Goal: Task Accomplishment & Management: Complete application form

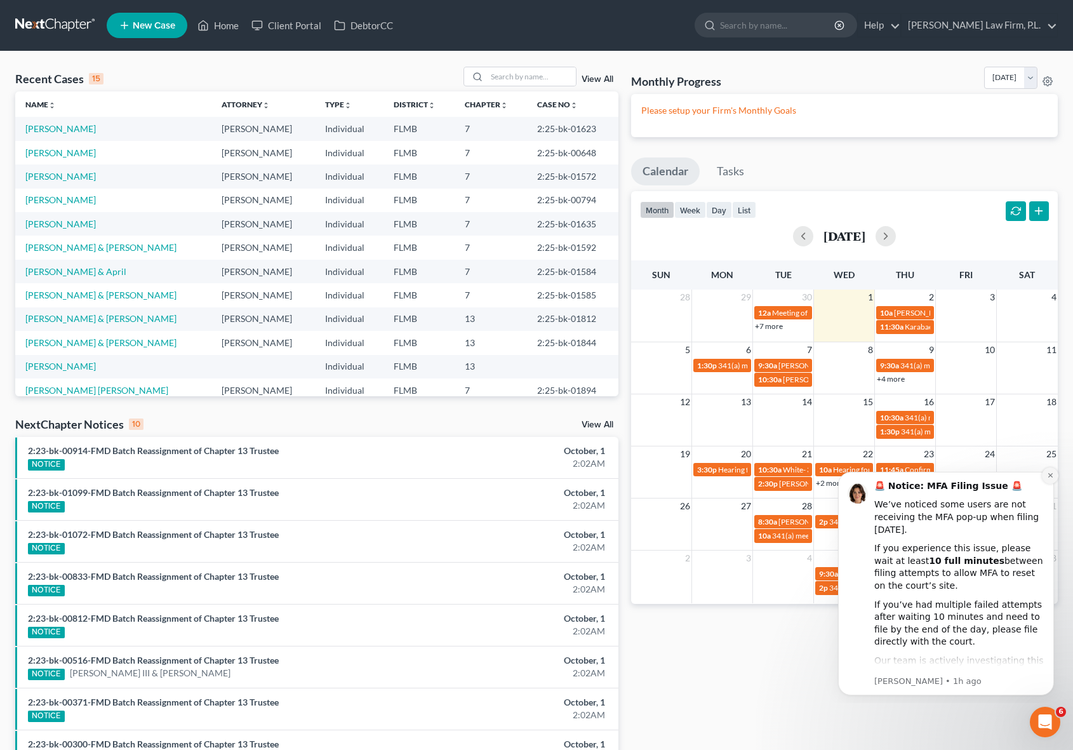
click at [1052, 477] on icon "Dismiss notification" at bounding box center [1050, 475] width 7 height 7
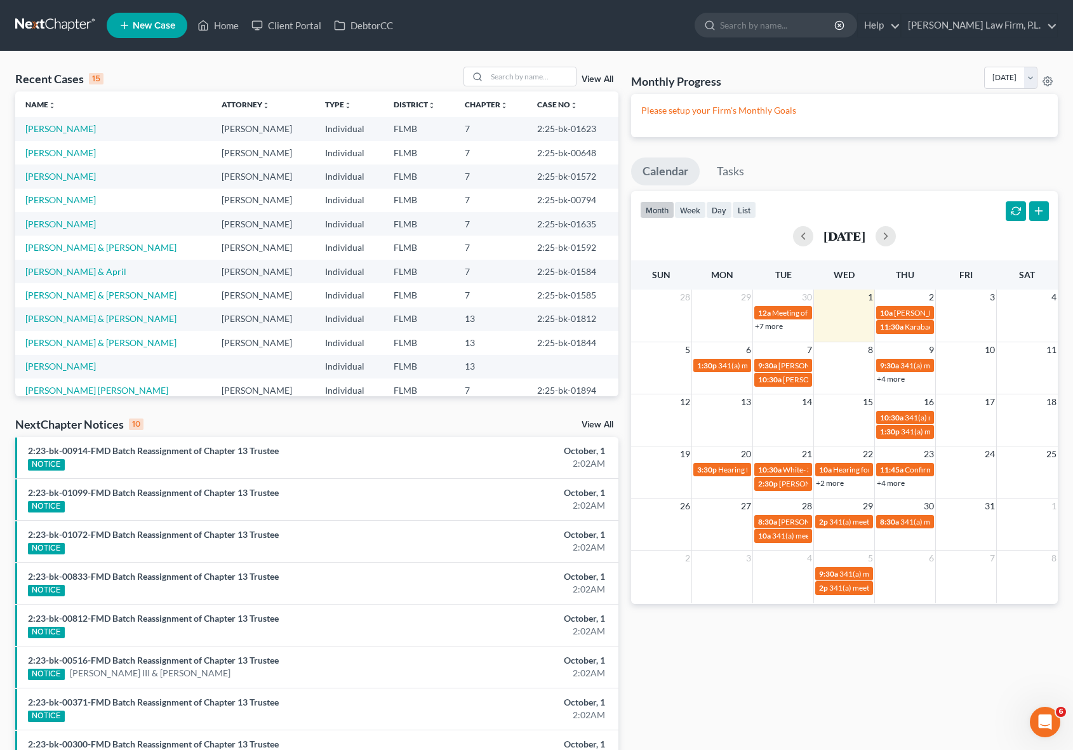
click at [625, 320] on div "Monthly Progress Bankruptcy Bankruptcy [DATE] [DATE] [DATE] [DATE] [DATE] [DATE…" at bounding box center [845, 471] width 440 height 809
click at [295, 26] on link "Client Portal" at bounding box center [286, 25] width 83 height 23
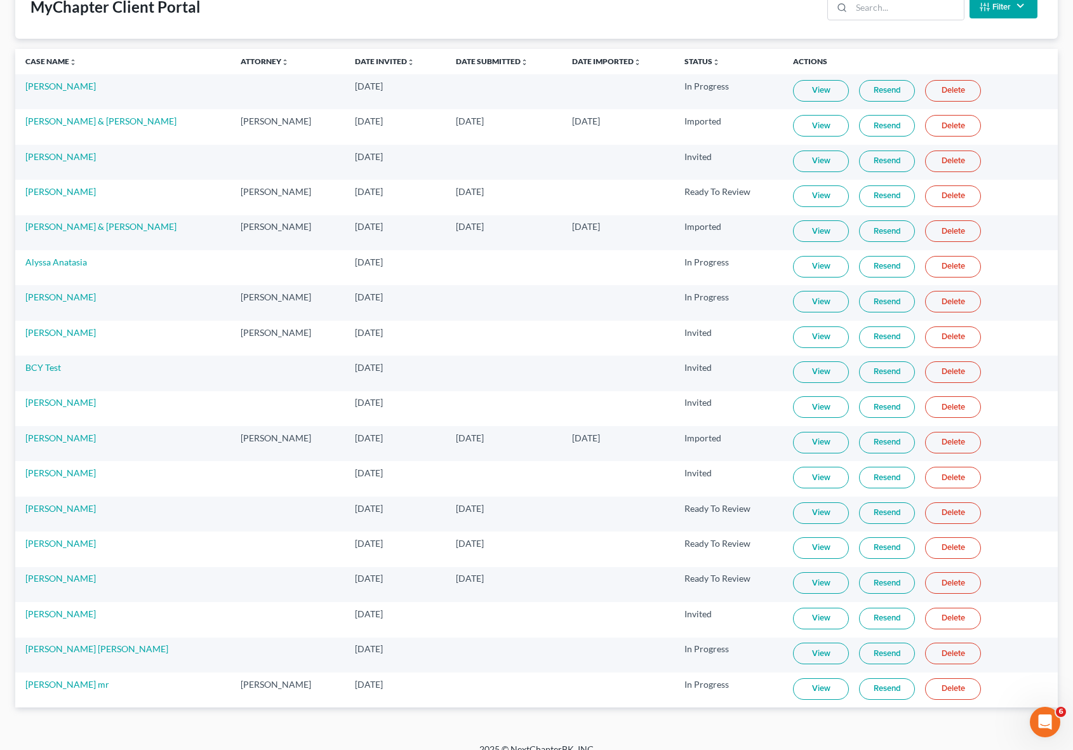
scroll to position [108, 0]
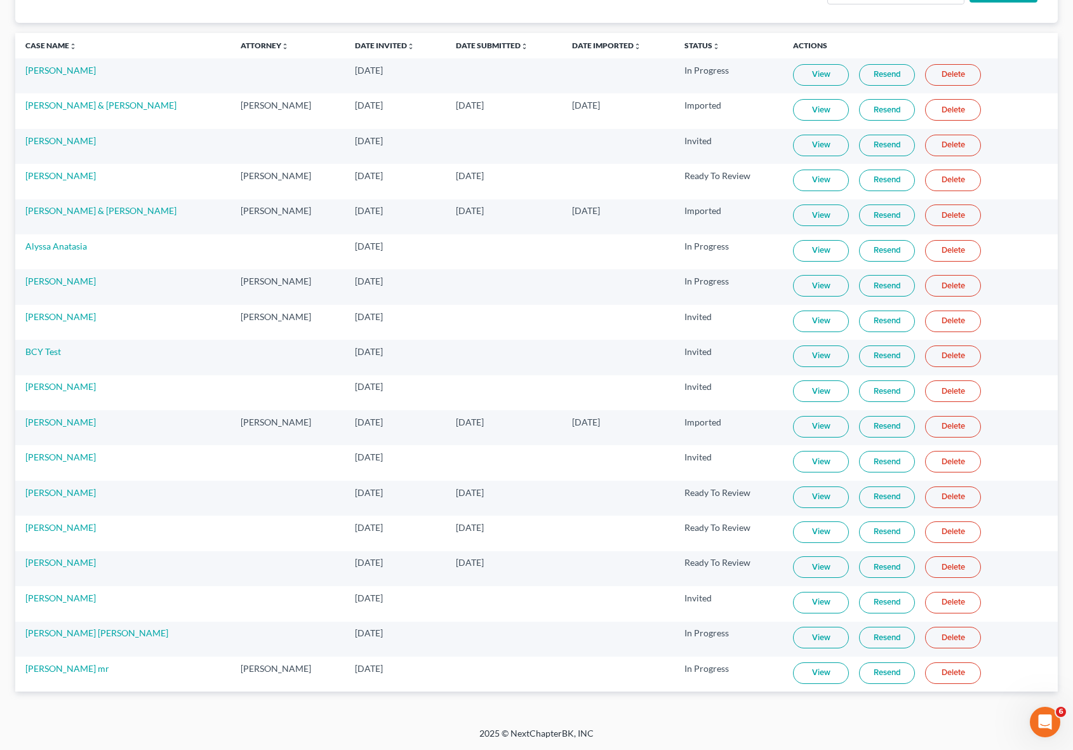
click at [827, 428] on link "View" at bounding box center [821, 427] width 56 height 22
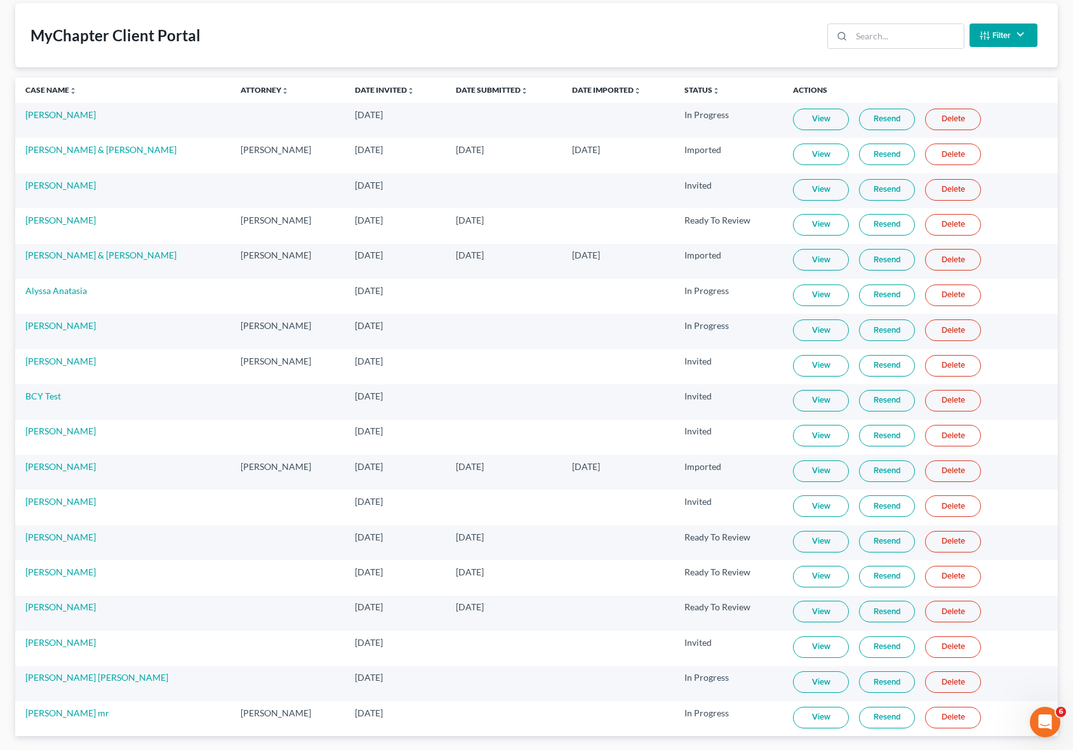
scroll to position [0, 0]
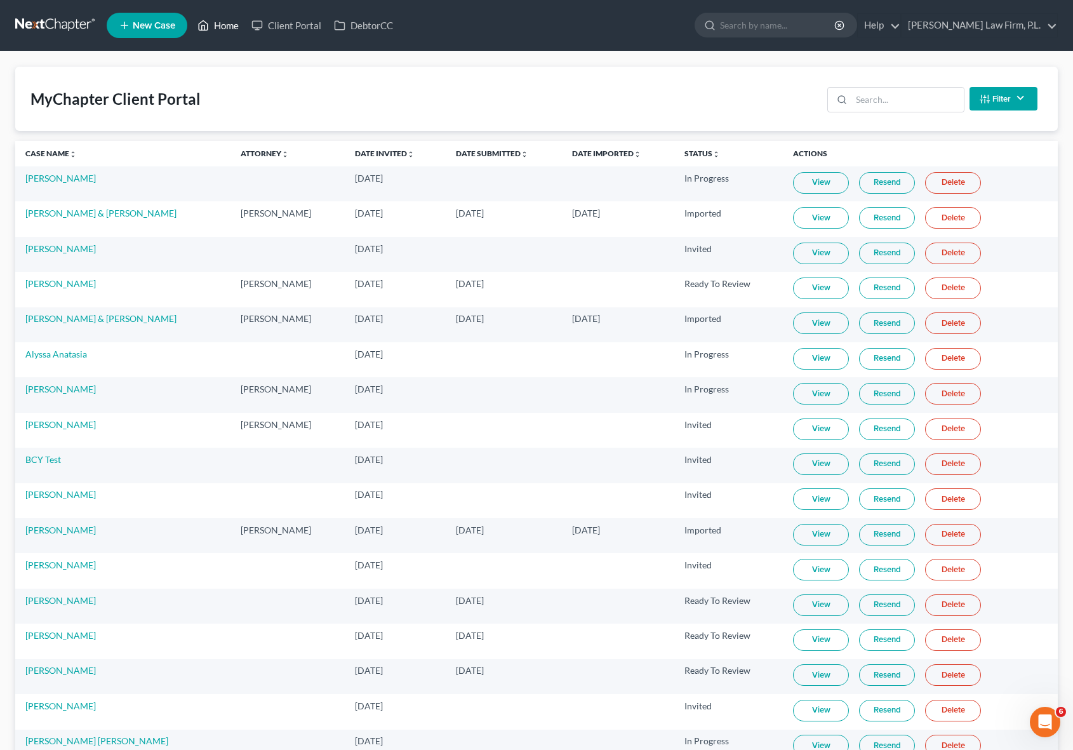
click at [216, 27] on link "Home" at bounding box center [218, 25] width 54 height 23
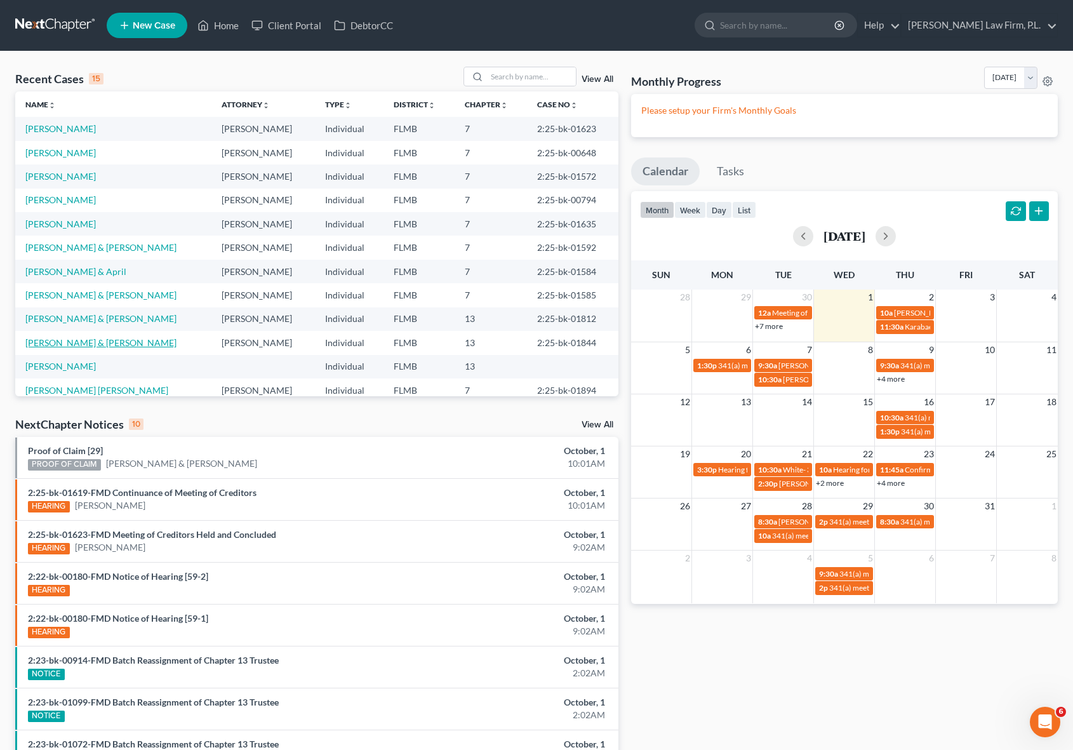
click at [90, 343] on link "[PERSON_NAME] & [PERSON_NAME]" at bounding box center [100, 342] width 151 height 11
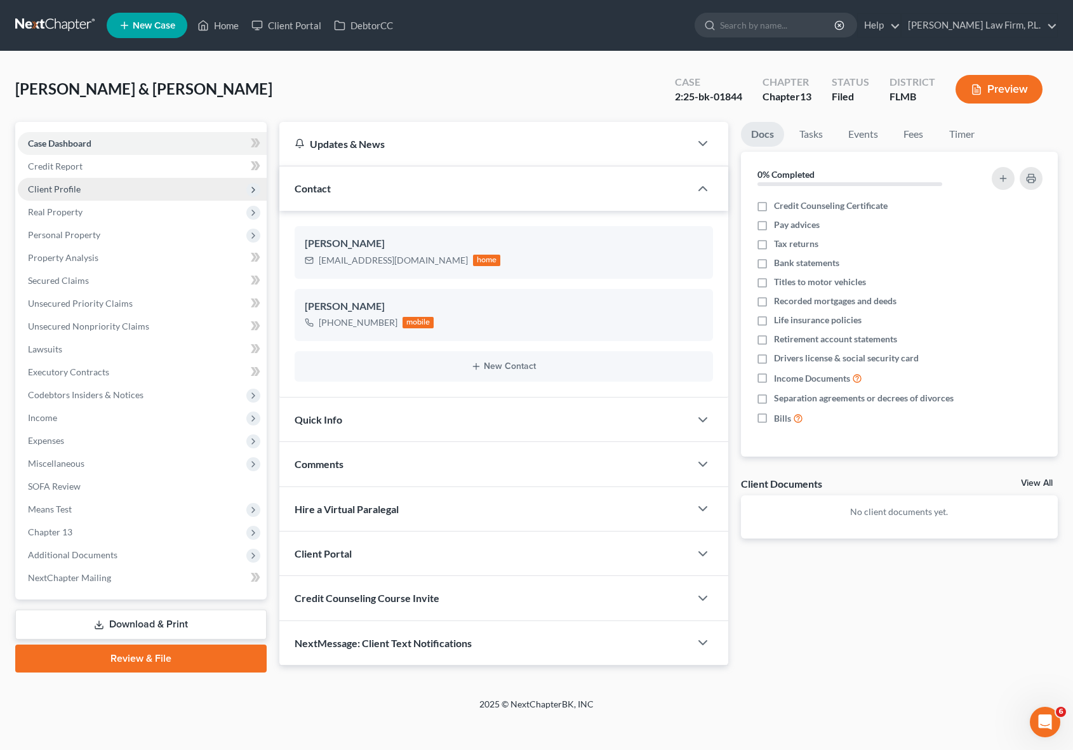
click at [124, 187] on span "Client Profile" at bounding box center [142, 189] width 249 height 23
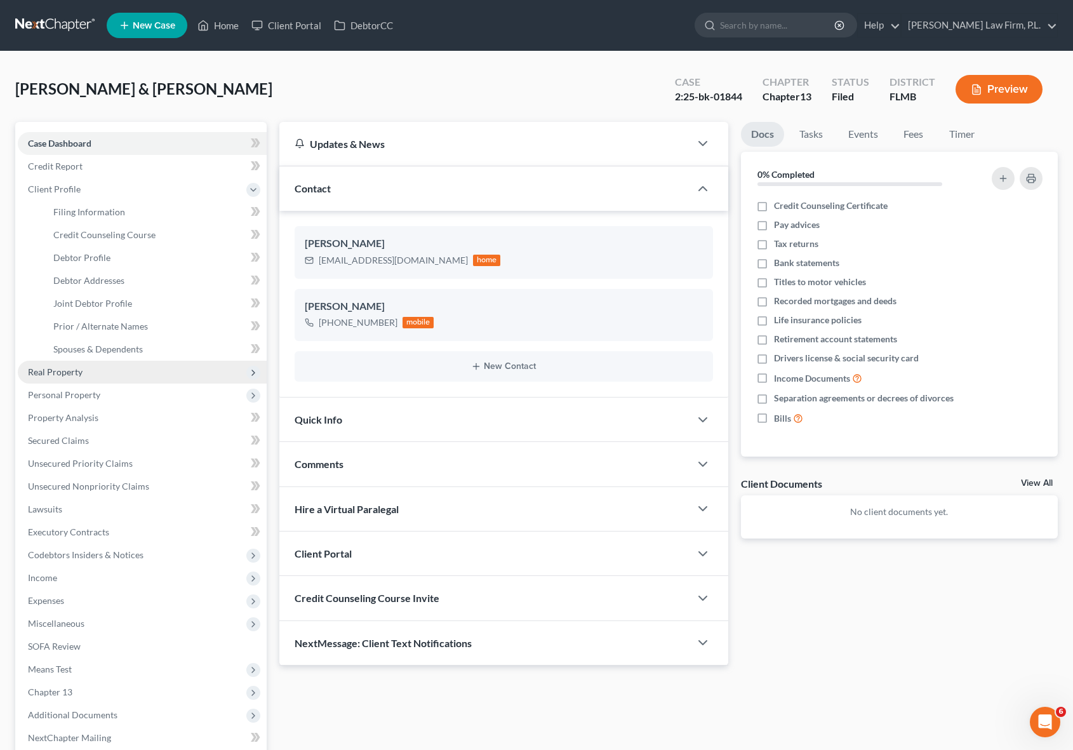
click at [86, 378] on span "Real Property" at bounding box center [142, 372] width 249 height 23
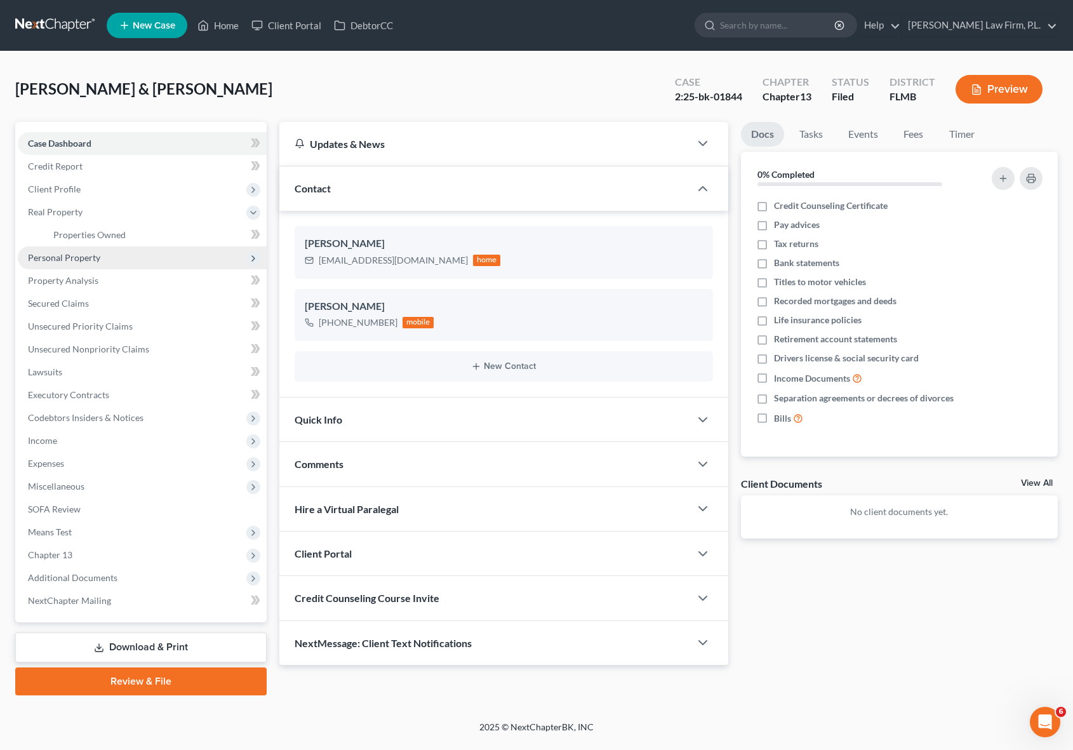
click at [102, 258] on span "Personal Property" at bounding box center [142, 257] width 249 height 23
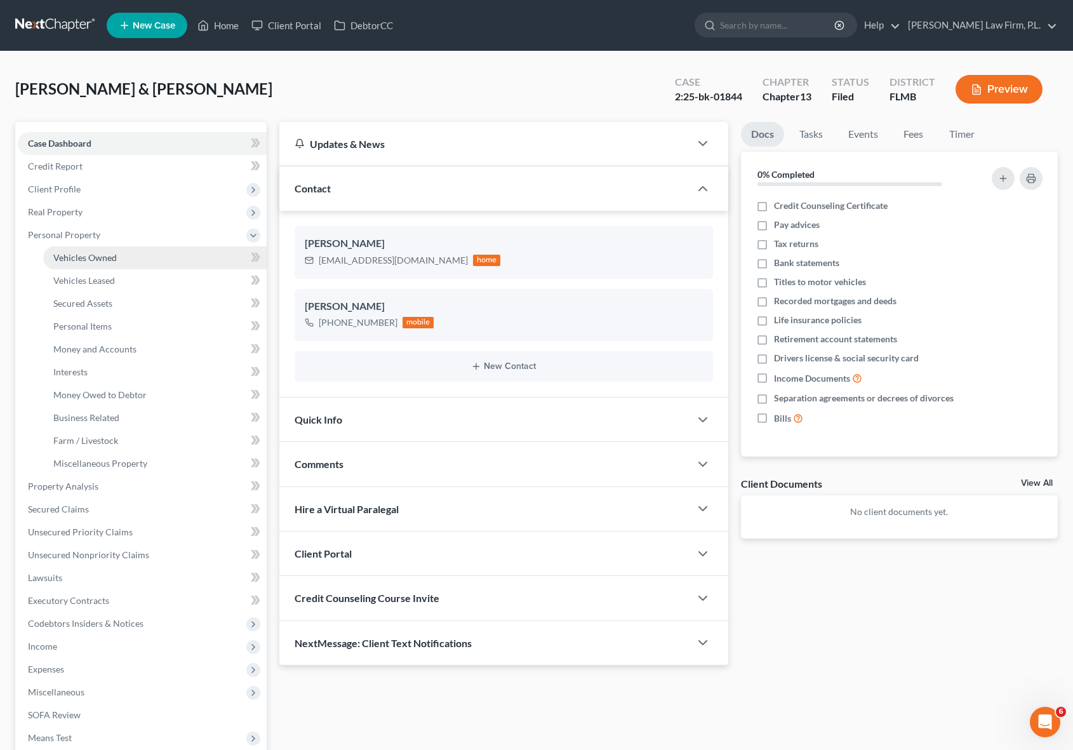
click at [118, 260] on link "Vehicles Owned" at bounding box center [155, 257] width 224 height 23
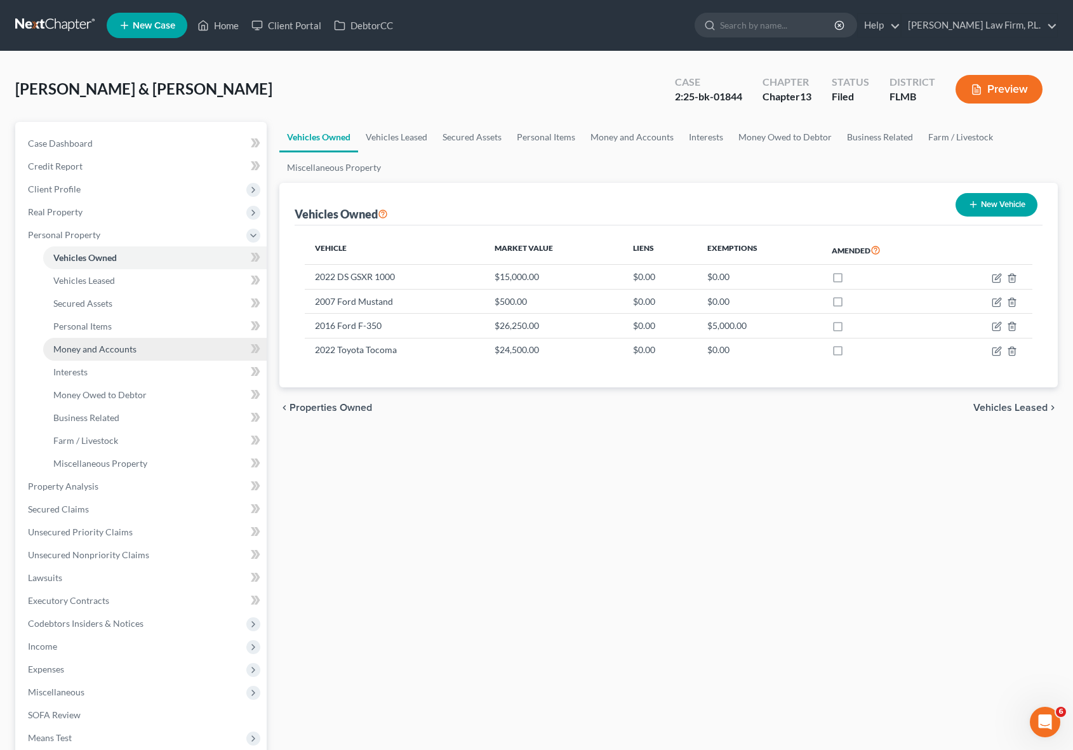
click at [121, 354] on link "Money and Accounts" at bounding box center [155, 349] width 224 height 23
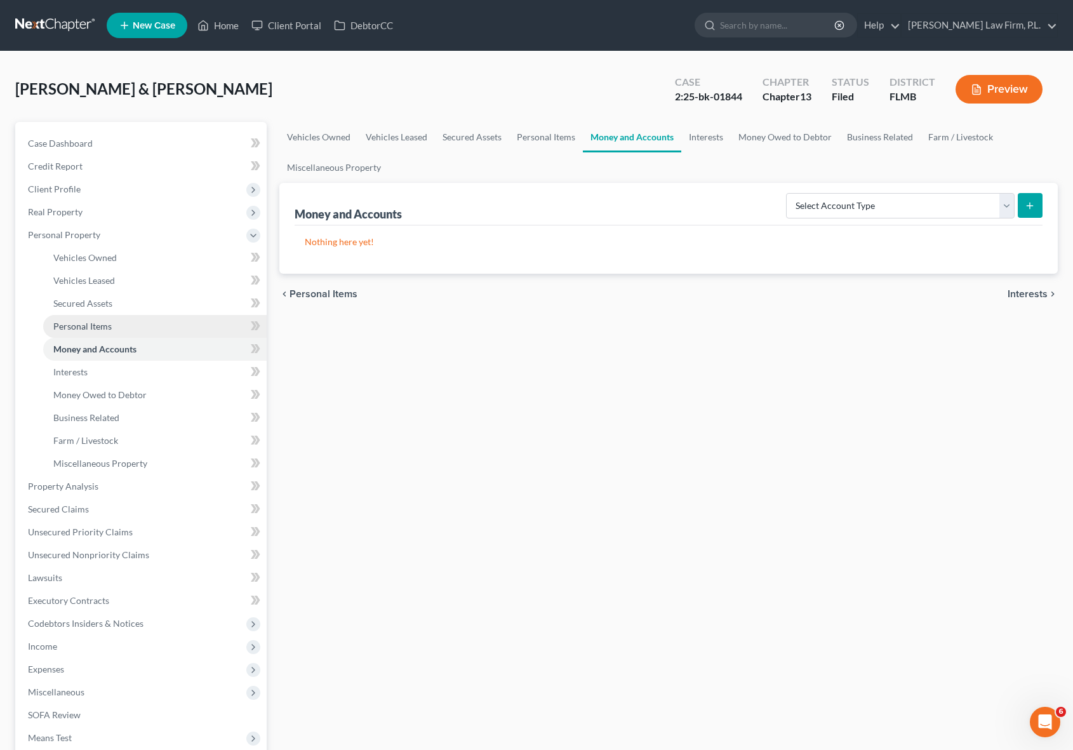
click at [128, 321] on link "Personal Items" at bounding box center [155, 326] width 224 height 23
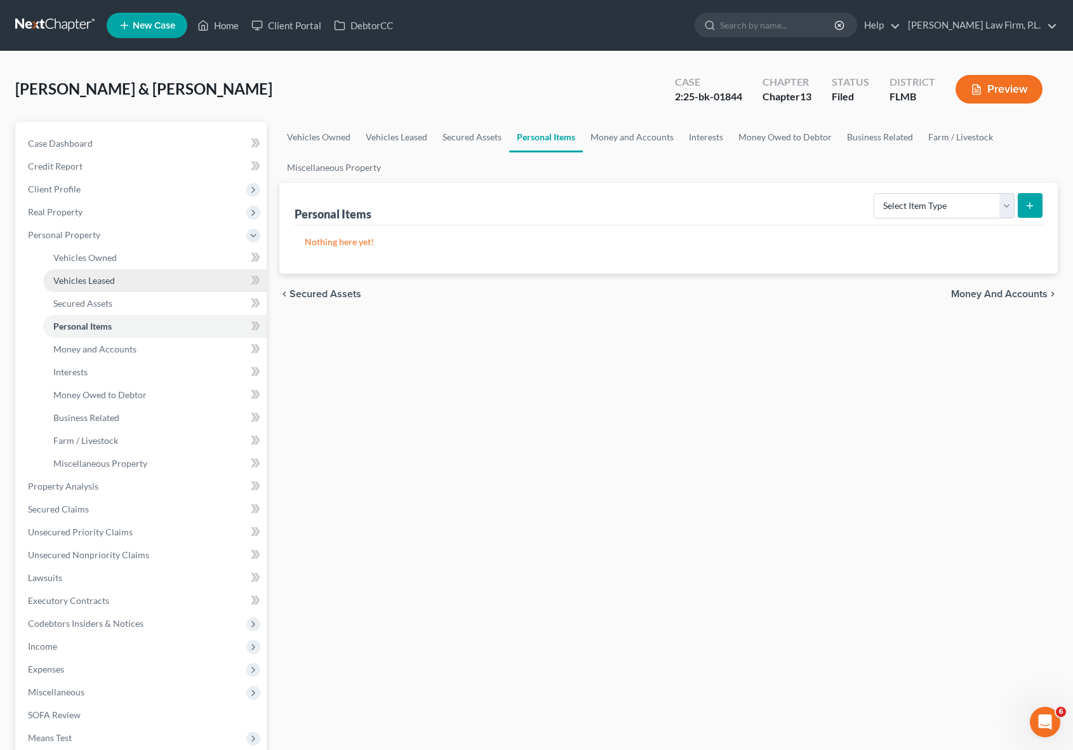
click at [104, 282] on span "Vehicles Leased" at bounding box center [84, 280] width 62 height 11
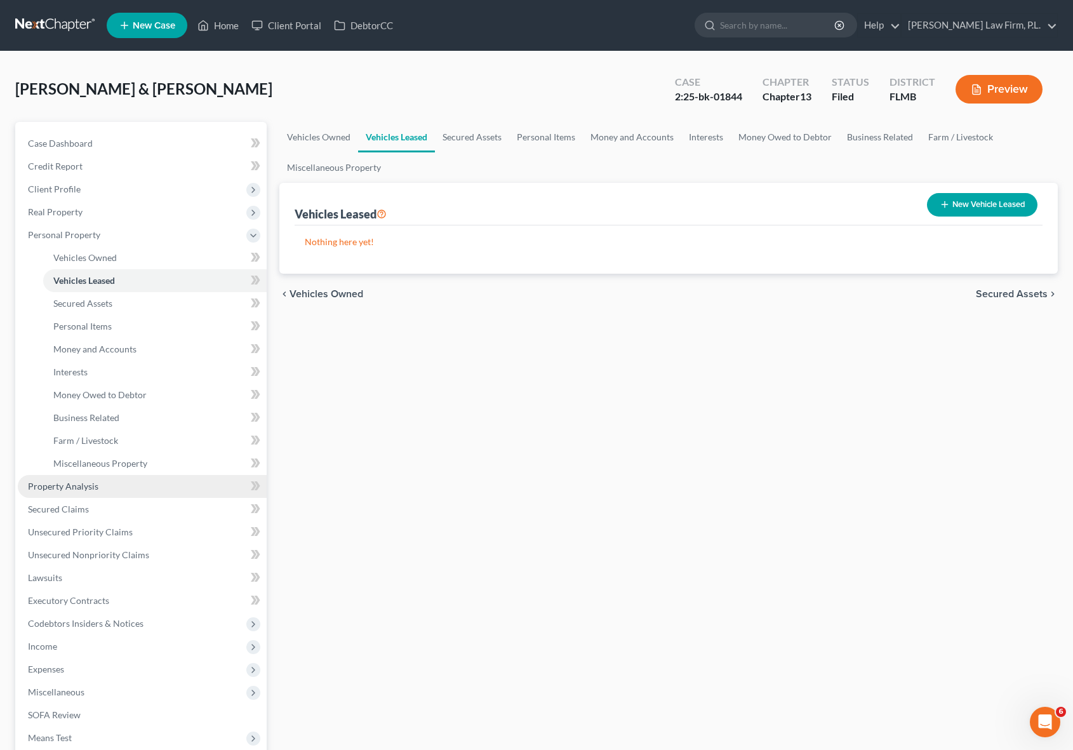
click at [109, 483] on link "Property Analysis" at bounding box center [142, 486] width 249 height 23
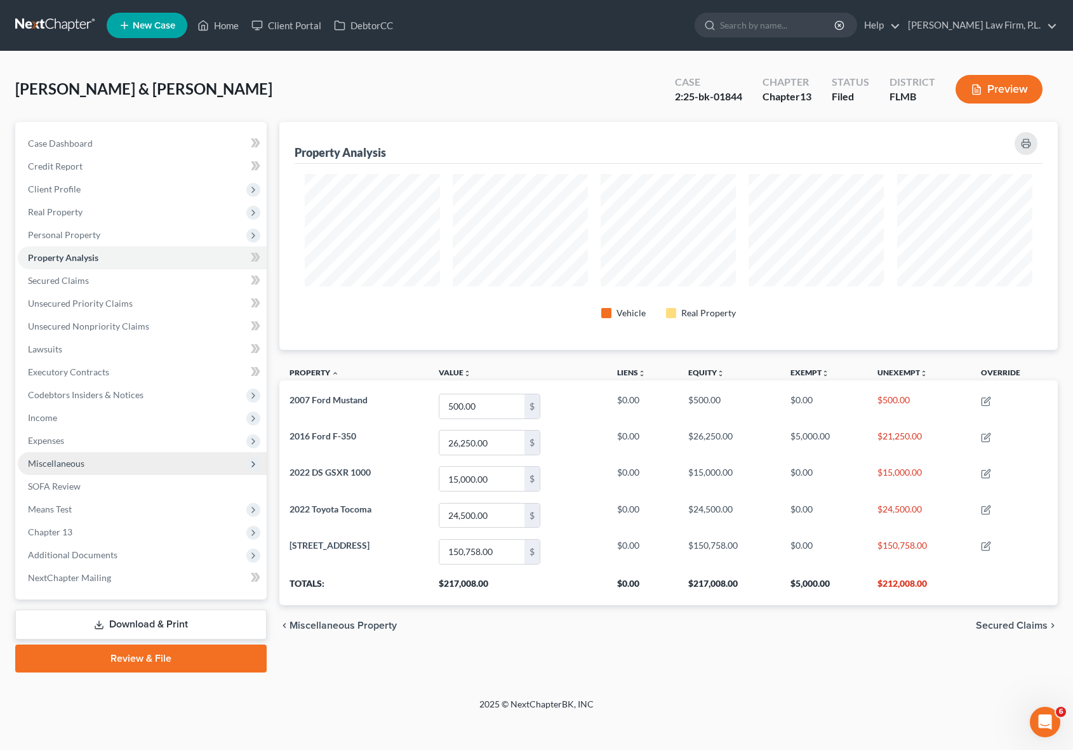
scroll to position [228, 779]
click at [100, 415] on span "Income" at bounding box center [142, 417] width 249 height 23
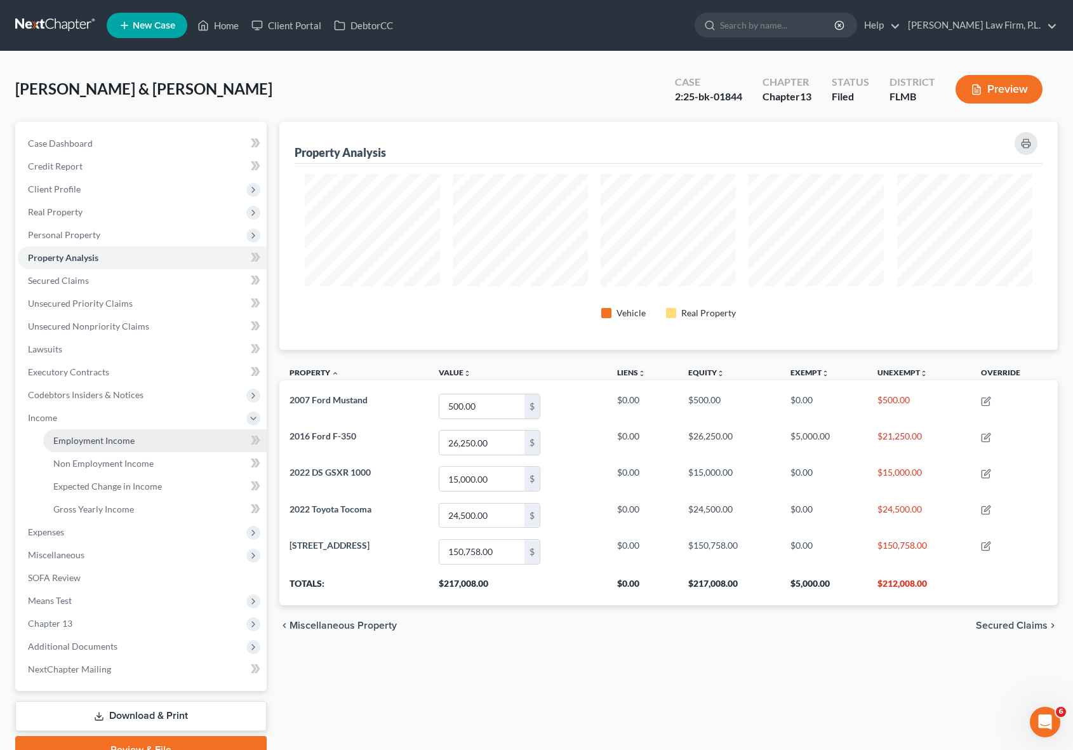
click at [141, 439] on link "Employment Income" at bounding box center [155, 440] width 224 height 23
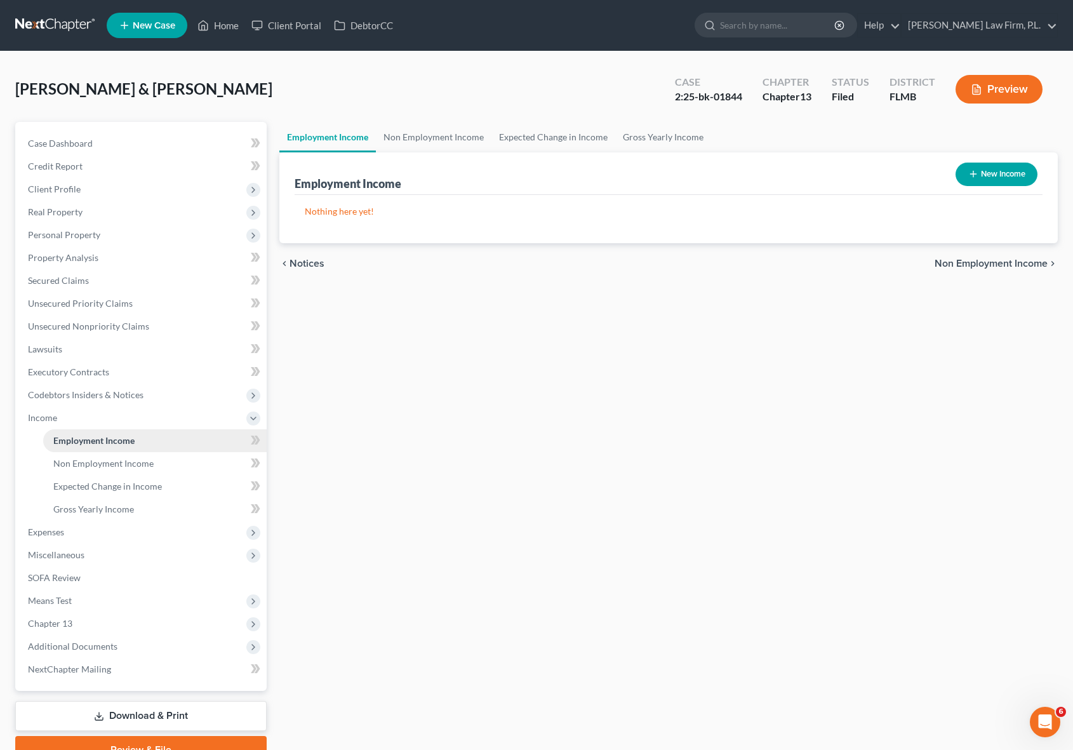
scroll to position [5, 0]
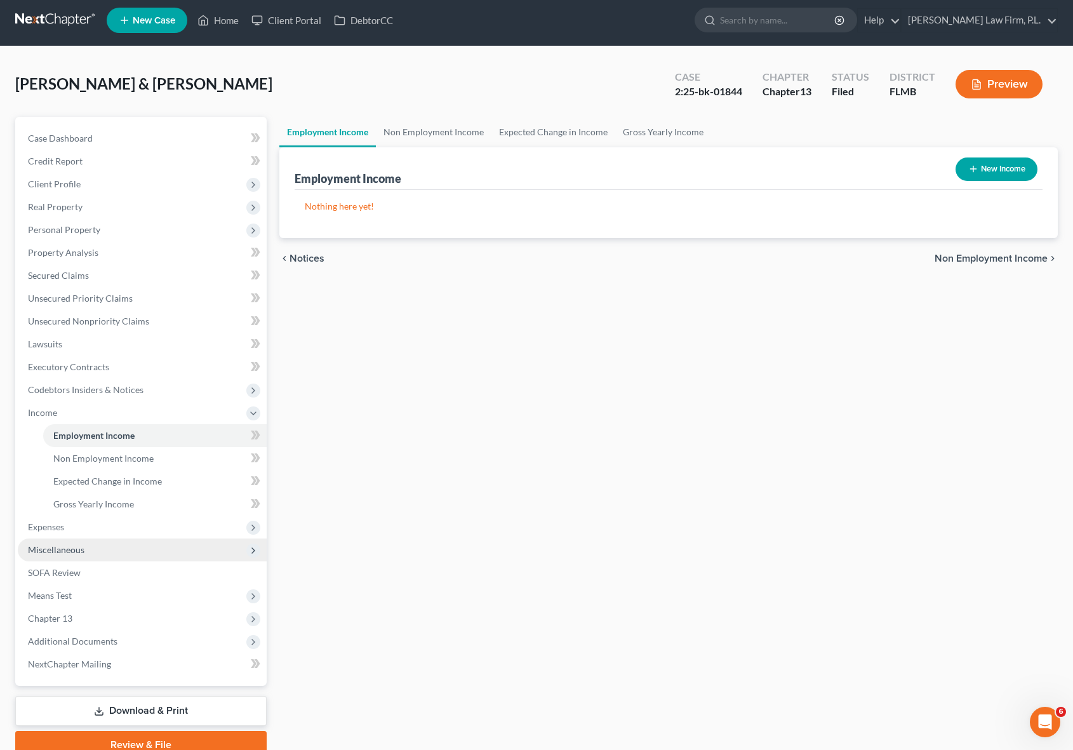
click at [79, 550] on span "Miscellaneous" at bounding box center [56, 549] width 57 height 11
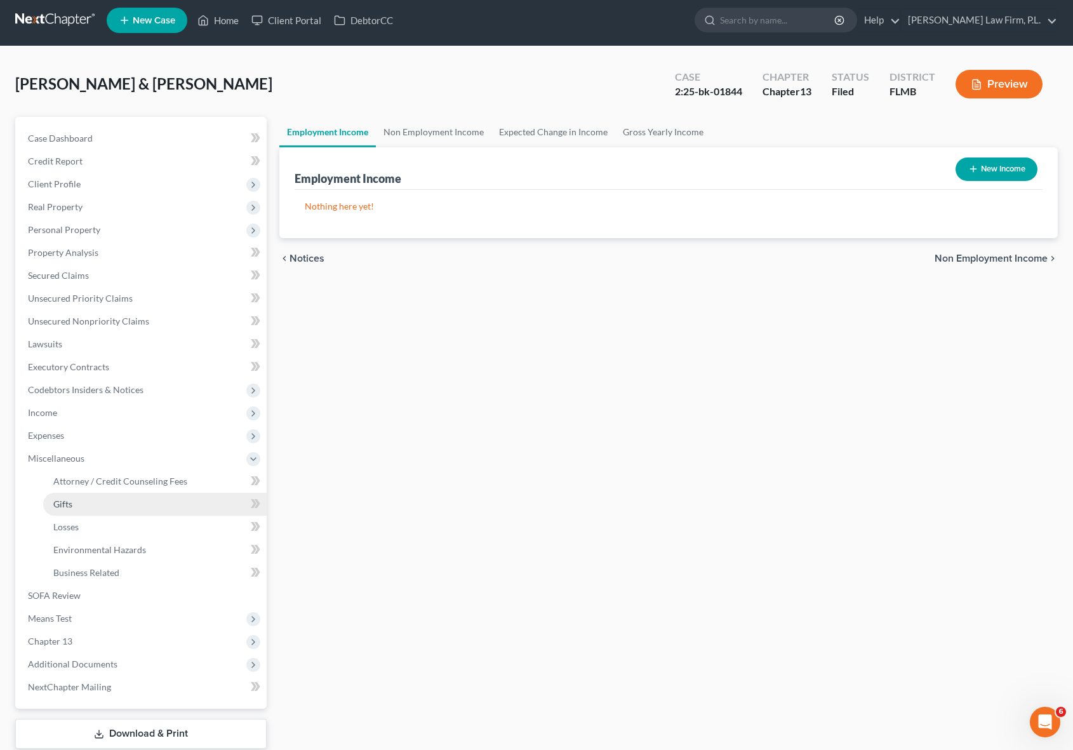
click at [131, 507] on link "Gifts" at bounding box center [155, 504] width 224 height 23
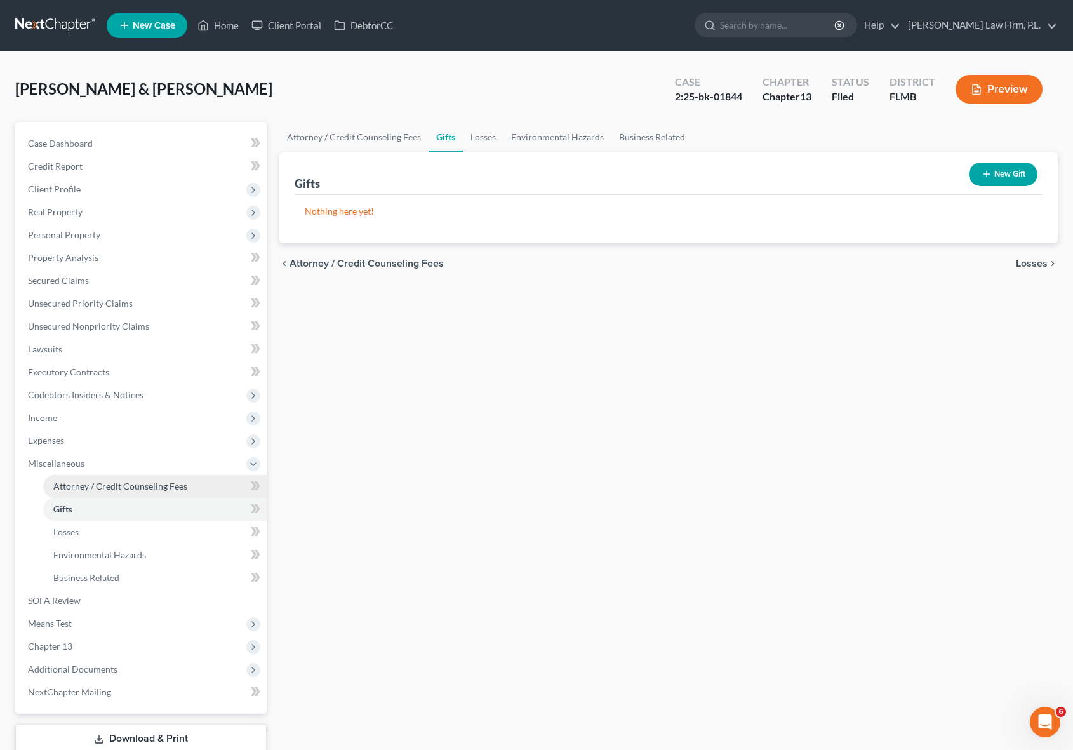
click at [81, 495] on link "Attorney / Credit Counseling Fees" at bounding box center [155, 486] width 224 height 23
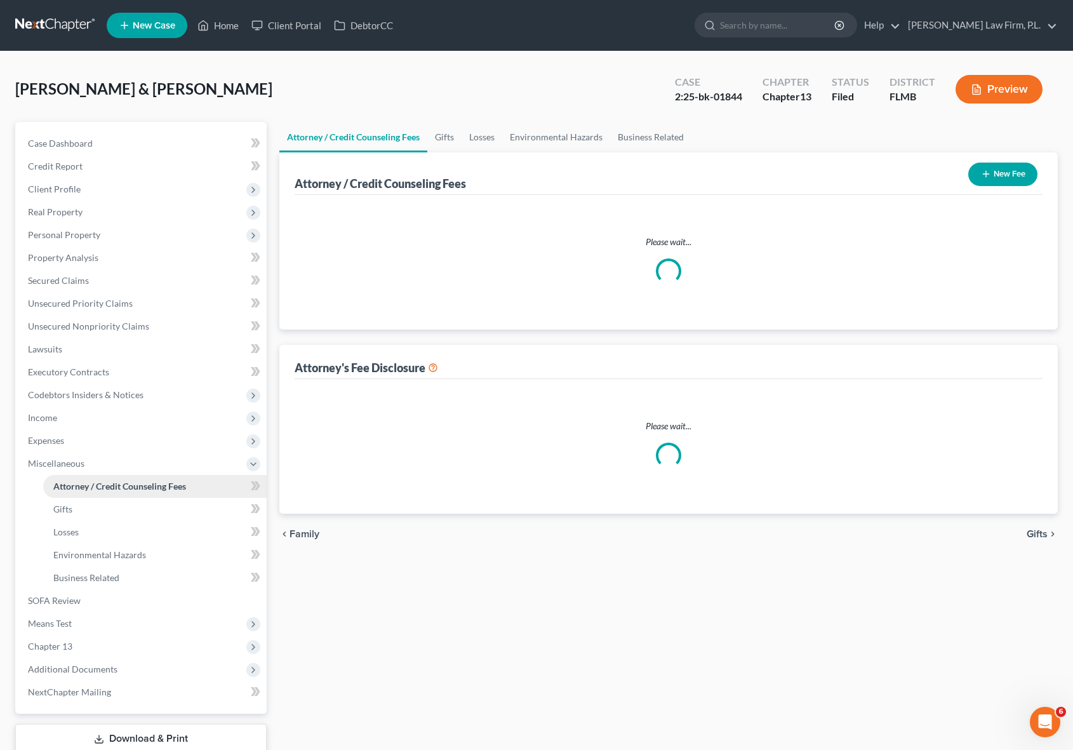
select select "0"
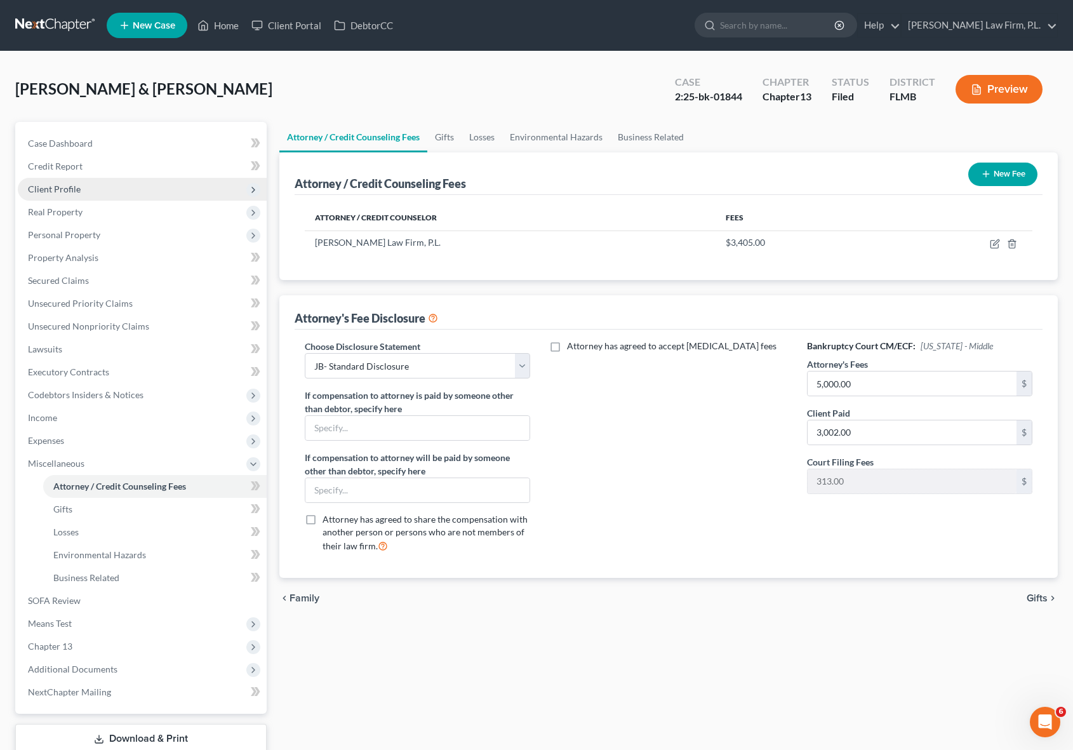
click at [138, 187] on span "Client Profile" at bounding box center [142, 189] width 249 height 23
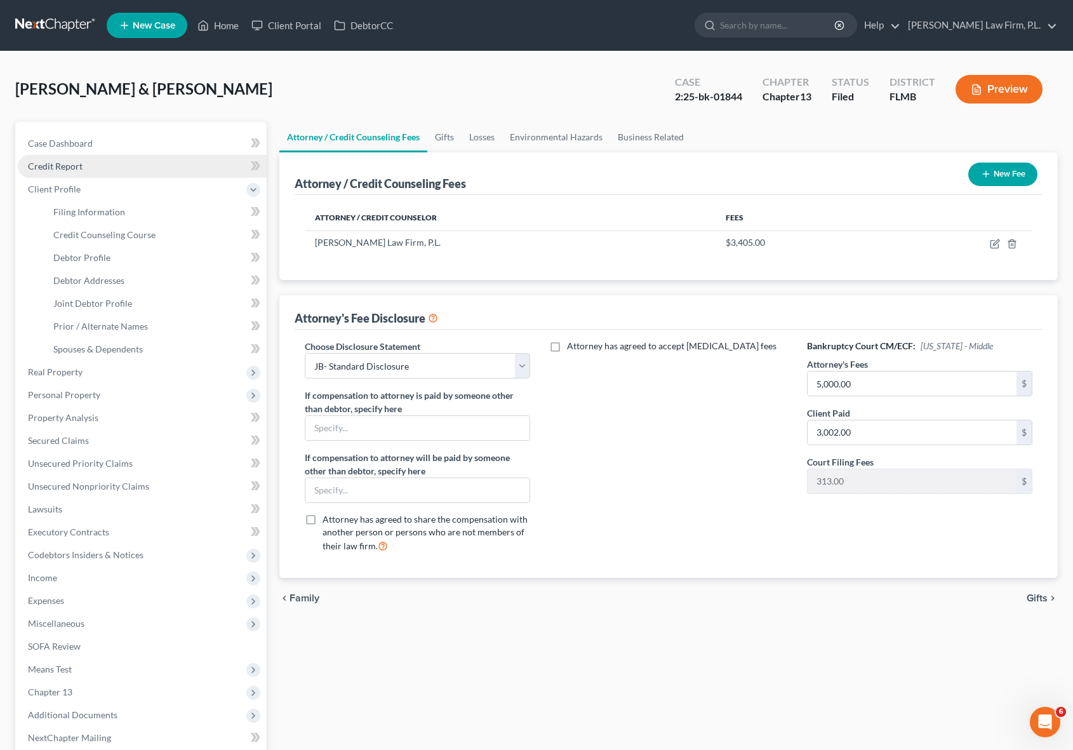
click at [144, 159] on link "Credit Report" at bounding box center [142, 166] width 249 height 23
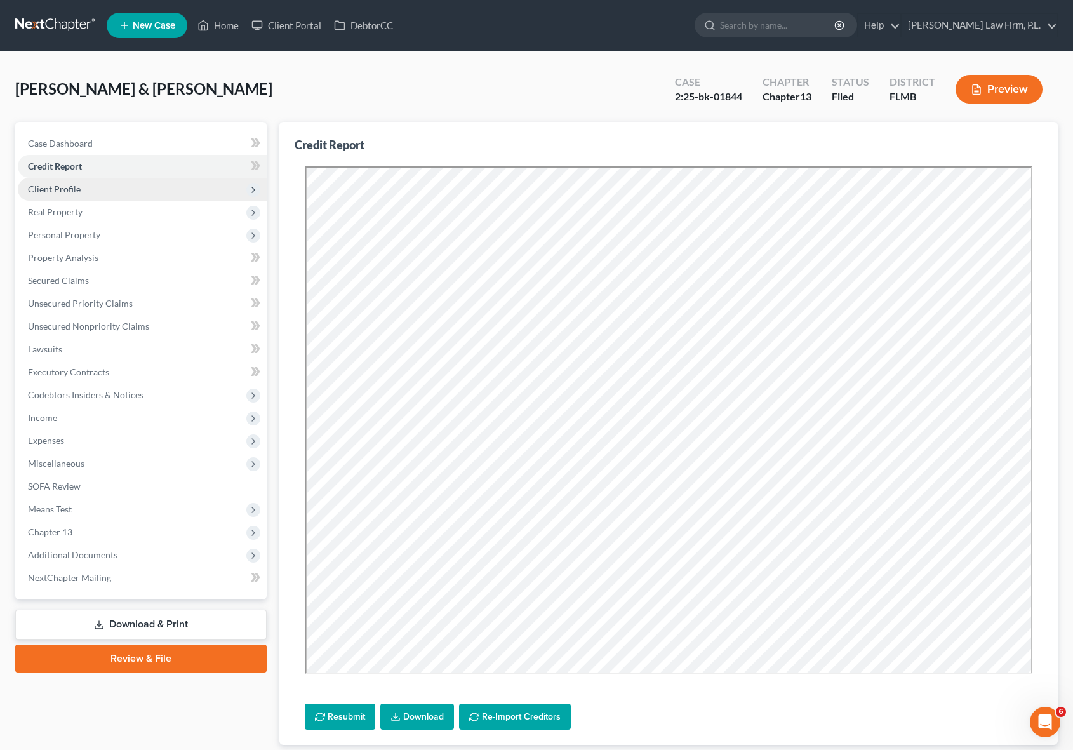
click at [125, 193] on span "Client Profile" at bounding box center [142, 189] width 249 height 23
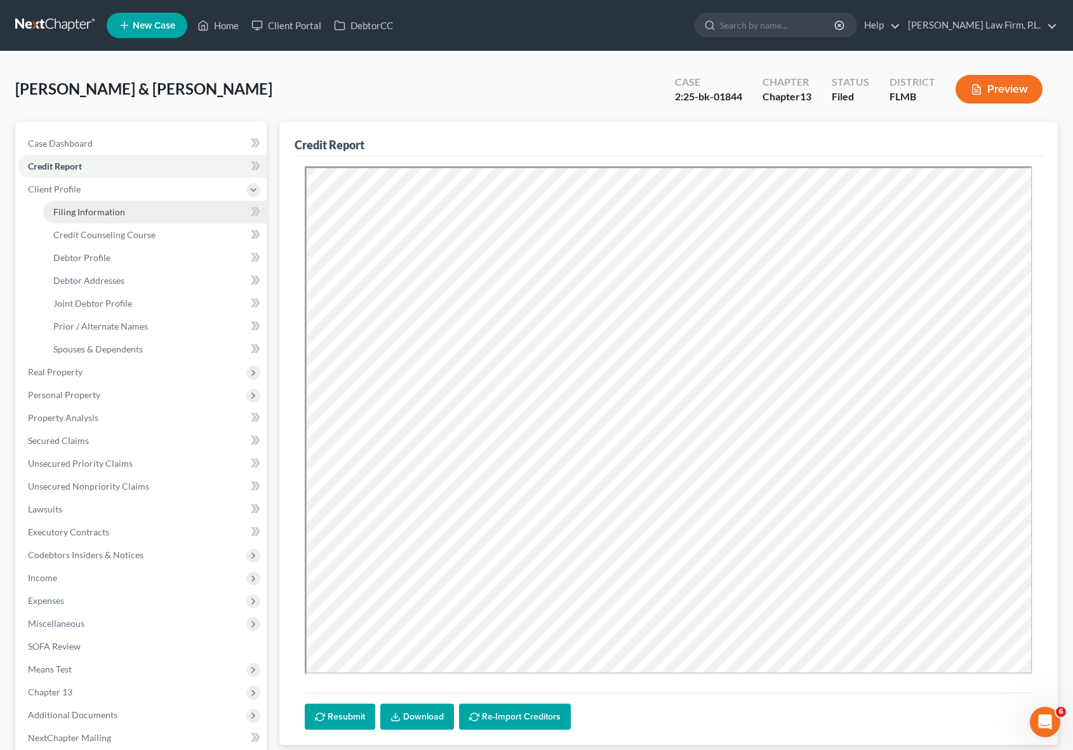
click at [130, 218] on link "Filing Information" at bounding box center [155, 212] width 224 height 23
select select "1"
select select "3"
select select "9"
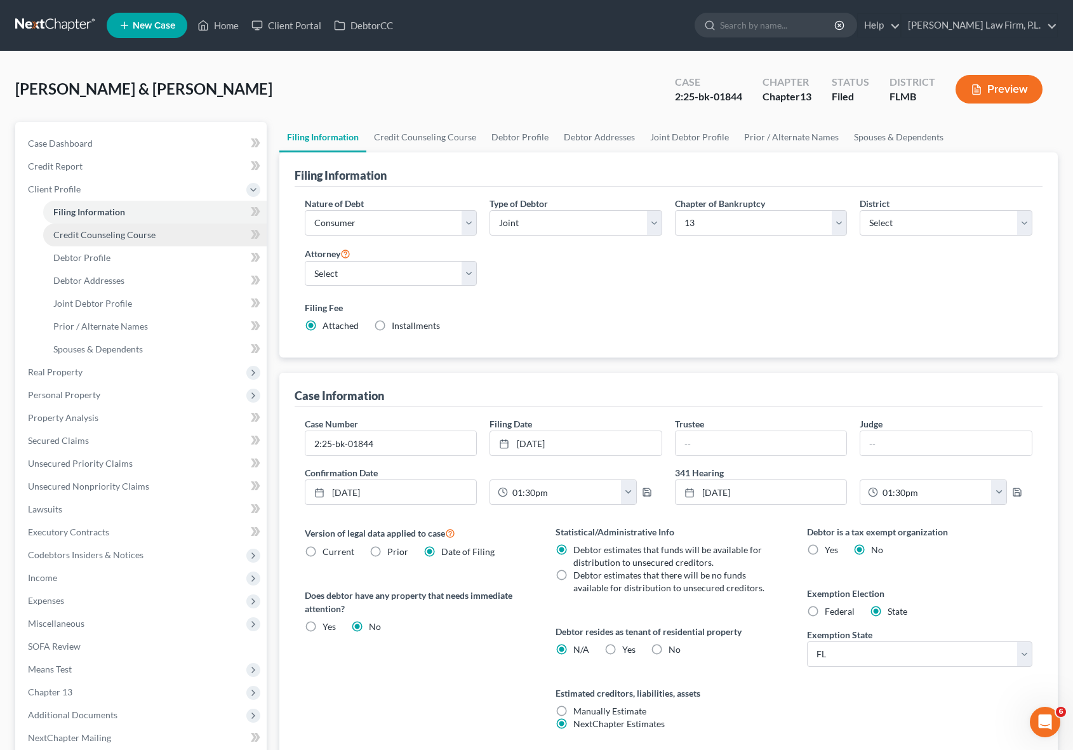
click at [156, 232] on link "Credit Counseling Course" at bounding box center [155, 235] width 224 height 23
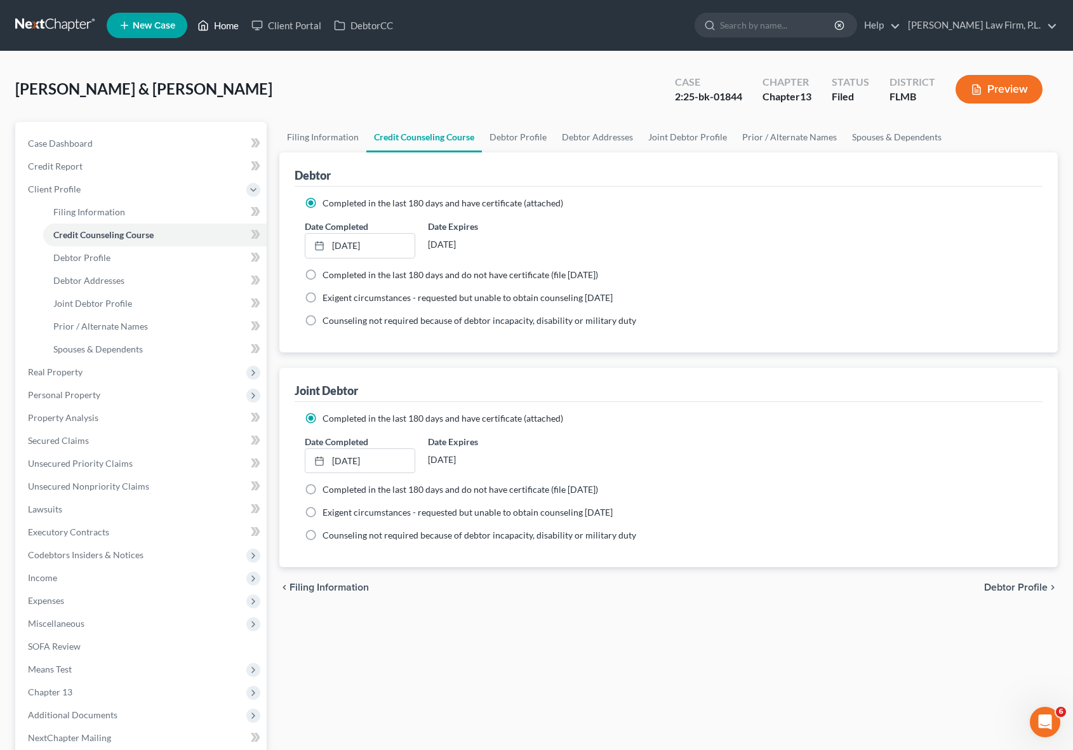
click at [232, 22] on link "Home" at bounding box center [218, 25] width 54 height 23
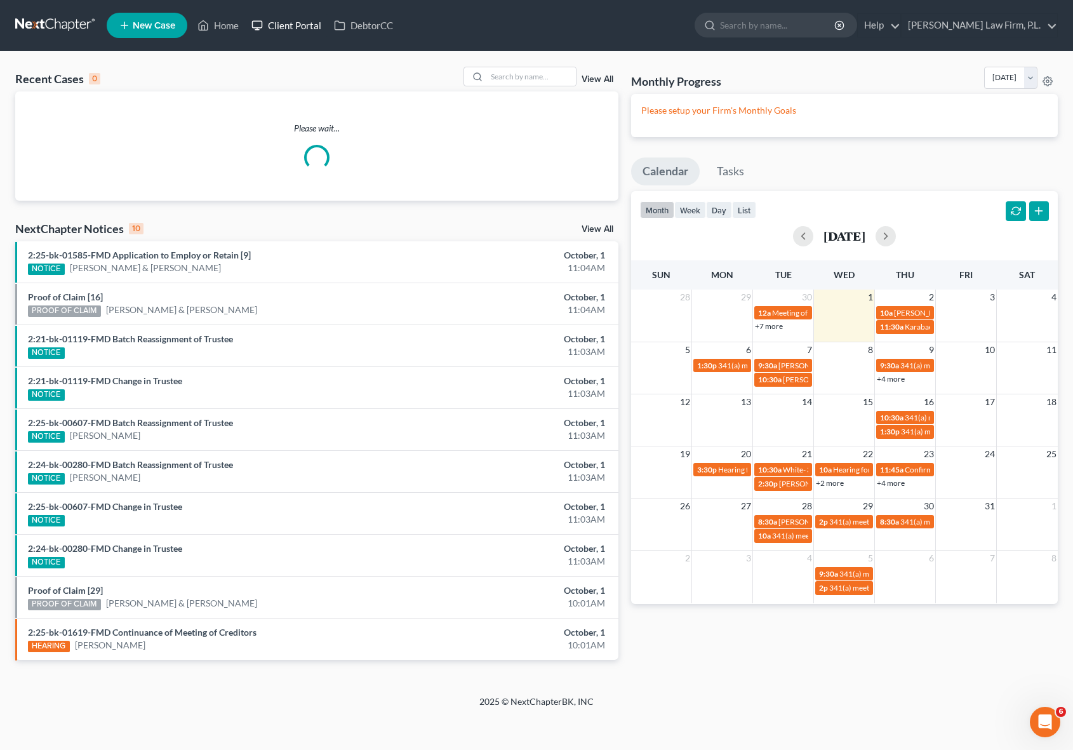
click at [282, 20] on link "Client Portal" at bounding box center [286, 25] width 83 height 23
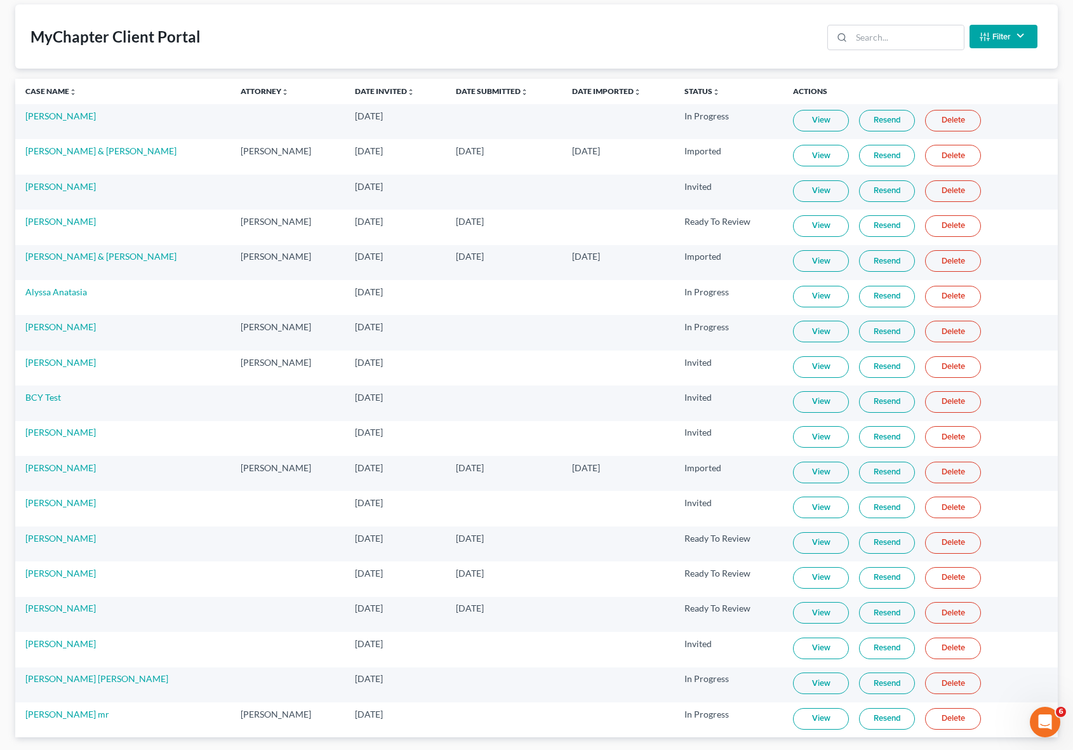
scroll to position [76, 0]
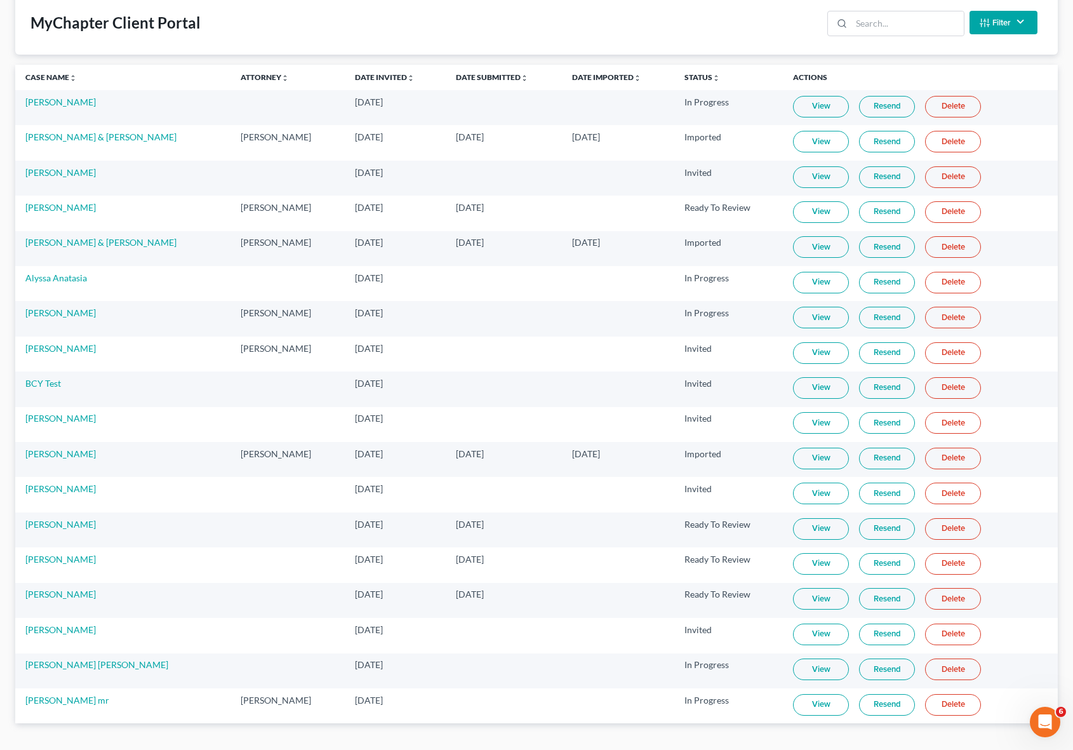
click at [839, 459] on link "View" at bounding box center [821, 459] width 56 height 22
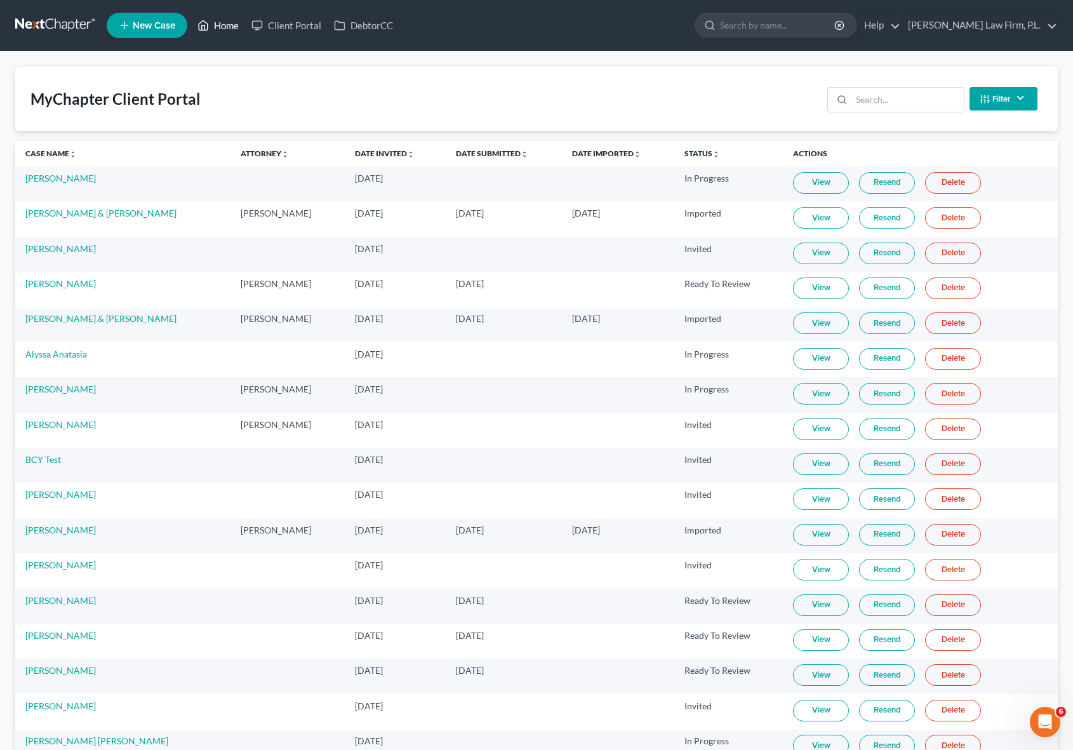
click at [220, 25] on link "Home" at bounding box center [218, 25] width 54 height 23
